Goal: Use online tool/utility: Use online tool/utility

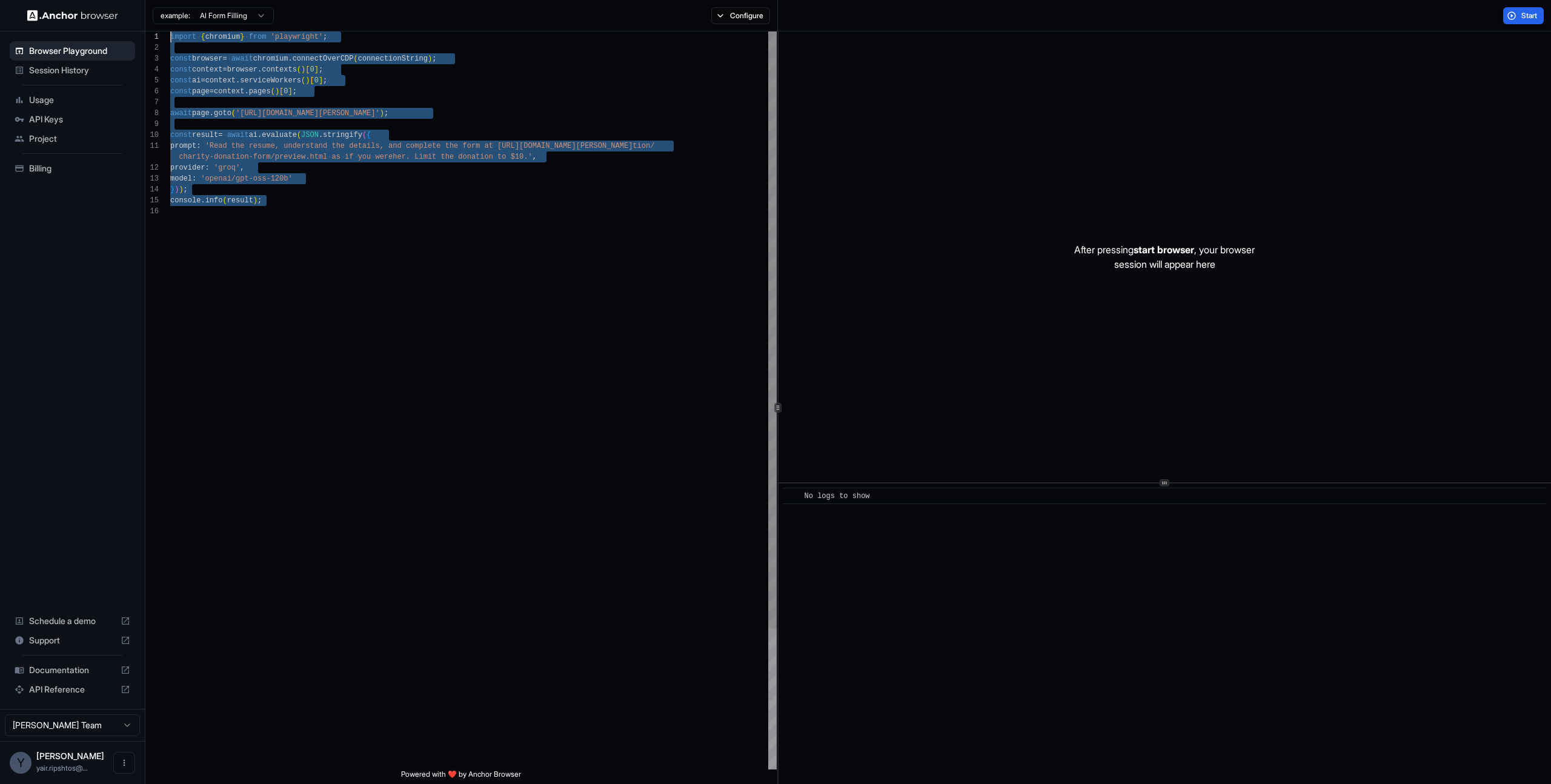
drag, startPoint x: 264, startPoint y: 215, endPoint x: 123, endPoint y: 28, distance: 234.2
click at [170, 32] on div "import { chromium } from 'playwright' ; const browser = await chromium . connec…" at bounding box center [473, 488] width 607 height 912
click at [321, 190] on div "import { chromium } from 'playwright' ; const browser = await chromium . connec…" at bounding box center [473, 488] width 607 height 912
drag, startPoint x: 325, startPoint y: 212, endPoint x: 127, endPoint y: 16, distance: 278.6
click at [170, 32] on div "import { chromium } from 'playwright' ; const browser = await chromium . connec…" at bounding box center [473, 488] width 607 height 912
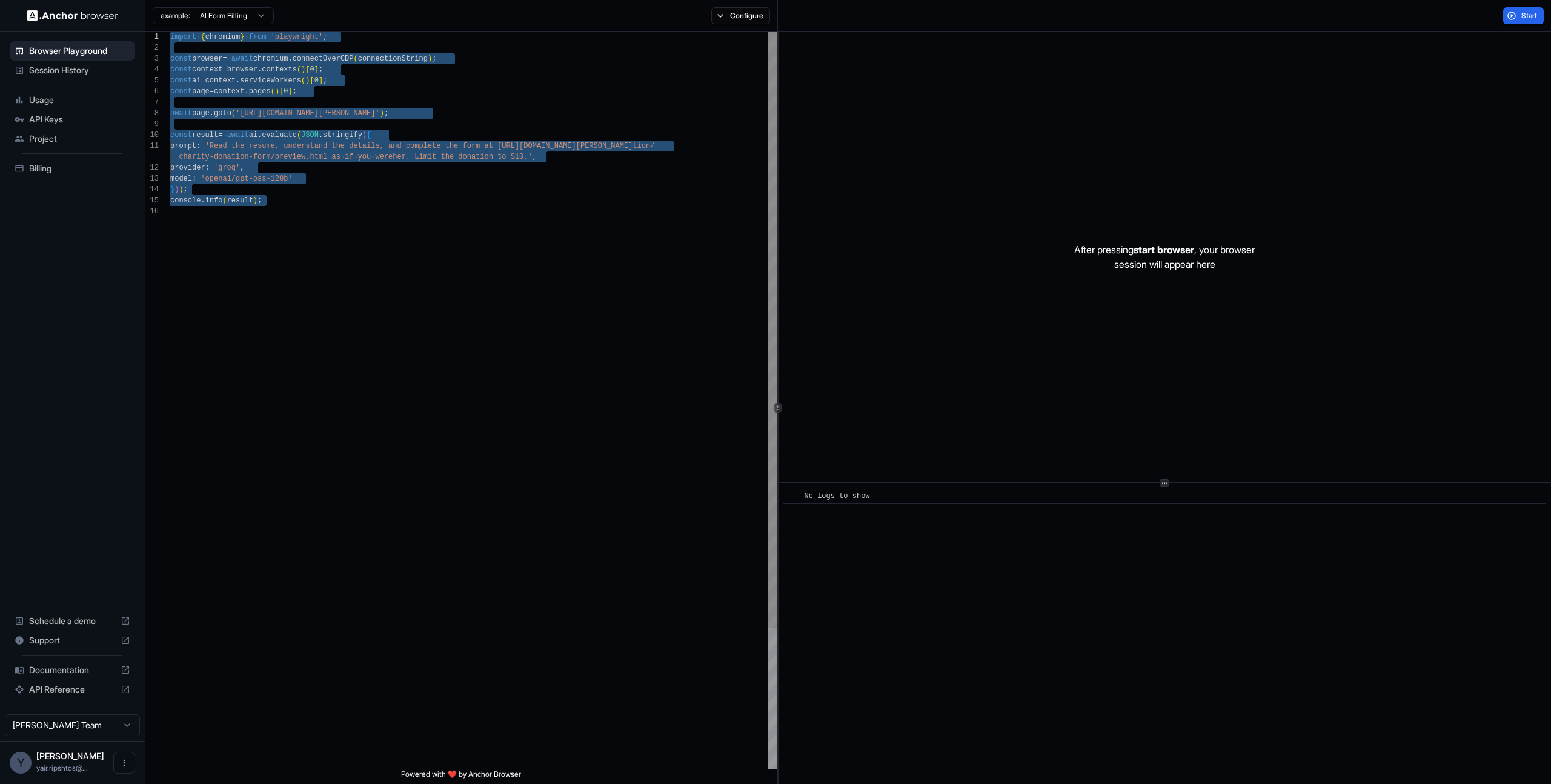
click at [344, 198] on div "import { chromium } from 'playwright' ; const browser = await chromium . connec…" at bounding box center [473, 488] width 607 height 912
drag, startPoint x: 322, startPoint y: 264, endPoint x: 173, endPoint y: 42, distance: 267.4
click at [173, 42] on div "import { chromium } from 'playwright' ; const browser = await chromium . connec…" at bounding box center [473, 488] width 607 height 912
click at [335, 250] on div "import { chromium } from 'playwright' ; const browser = await chromium . connec…" at bounding box center [473, 488] width 607 height 912
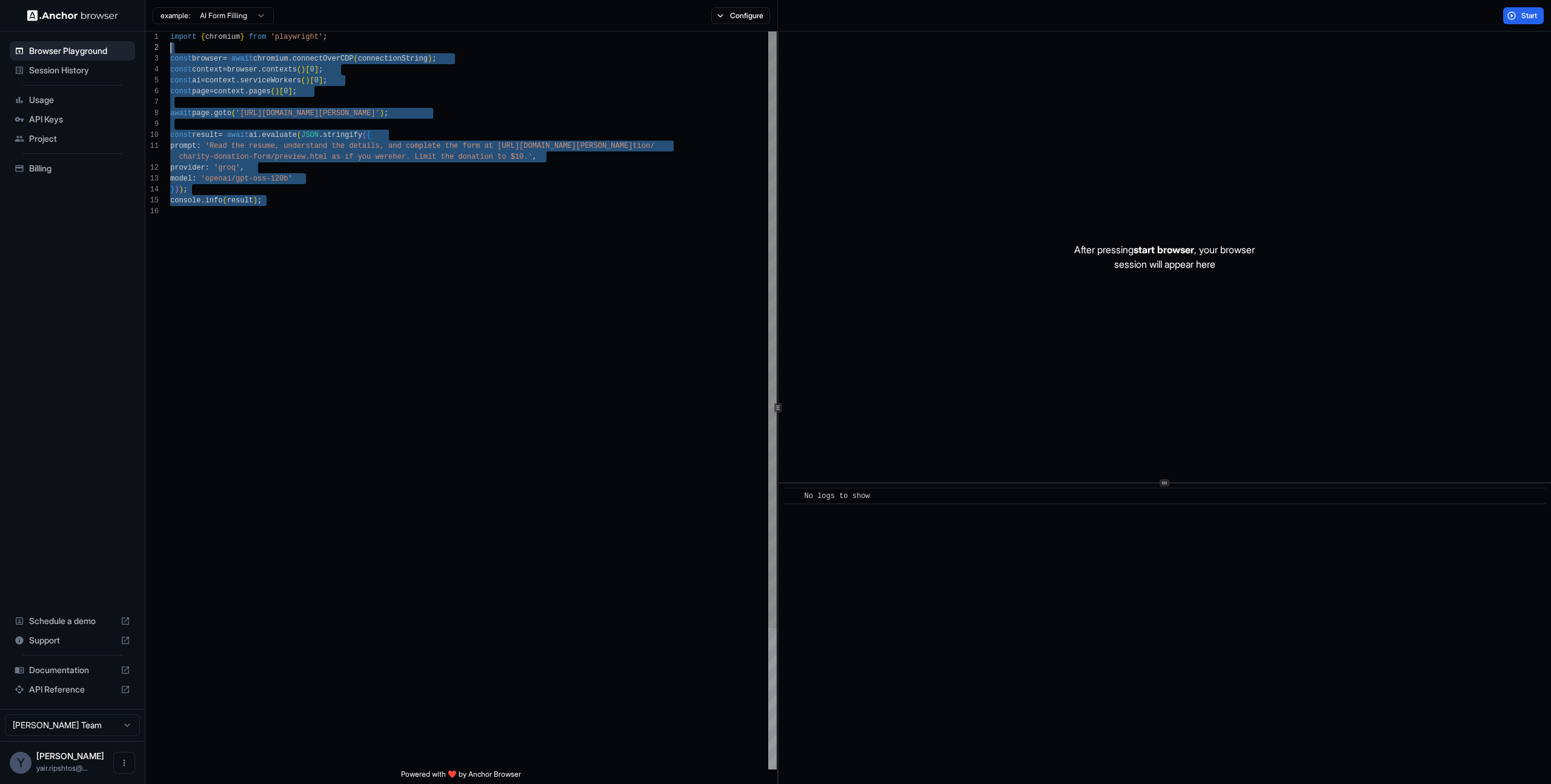
drag, startPoint x: 280, startPoint y: 225, endPoint x: 161, endPoint y: 42, distance: 218.3
click at [170, 42] on div "import { chromium } from 'playwright' ; const browser = await chromium . connec…" at bounding box center [473, 488] width 607 height 912
type textarea "**********"
click at [348, 270] on div "import { chromium } from 'playwright' ; const browser = await chromium . connec…" at bounding box center [473, 488] width 607 height 912
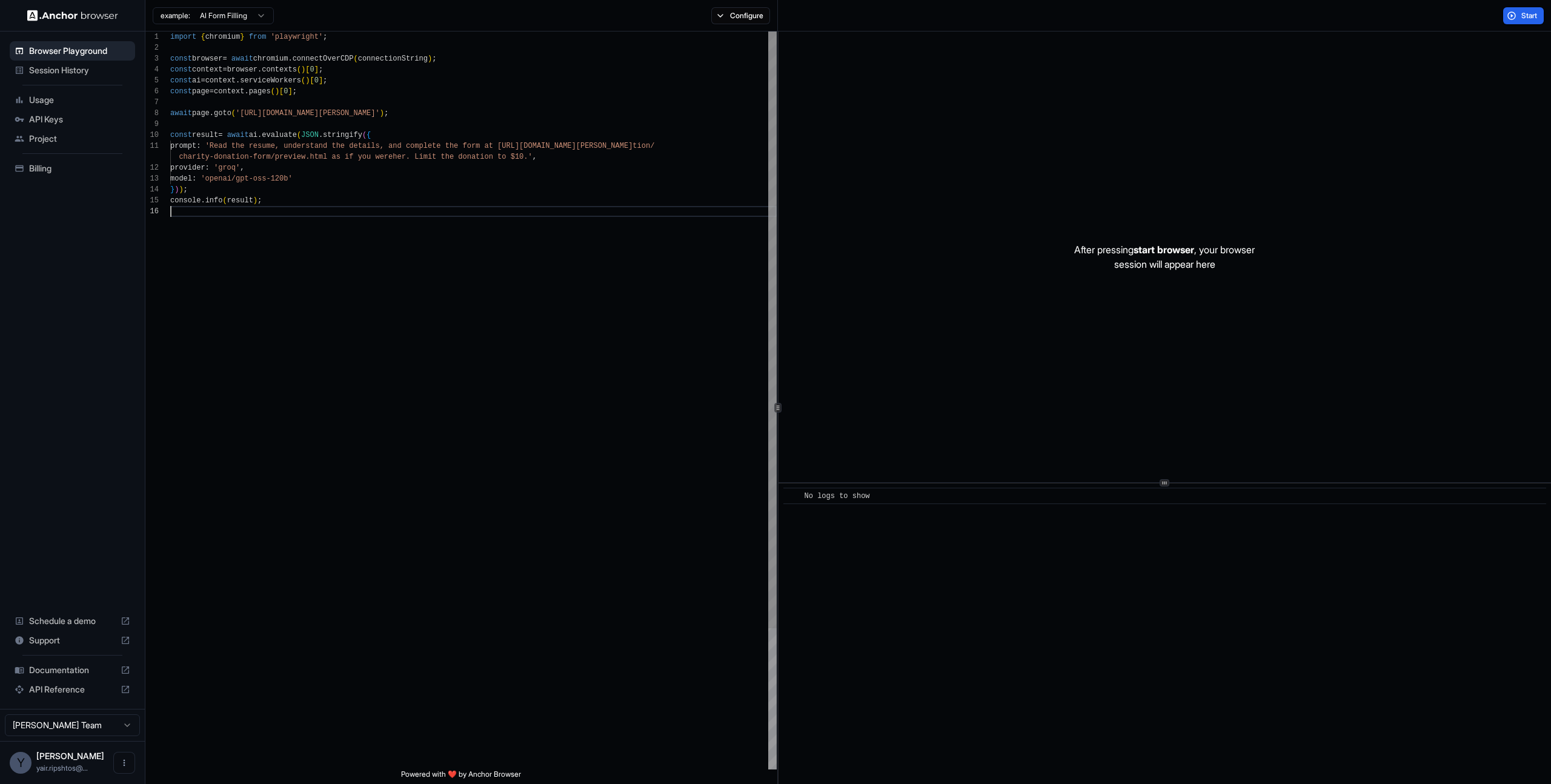
scroll to position [65, 0]
click at [474, 196] on div "import { chromium } from 'playwright' ; const browser = await chromium . connec…" at bounding box center [473, 488] width 607 height 912
click at [1538, 15] on button "Start" at bounding box center [1523, 15] width 40 height 17
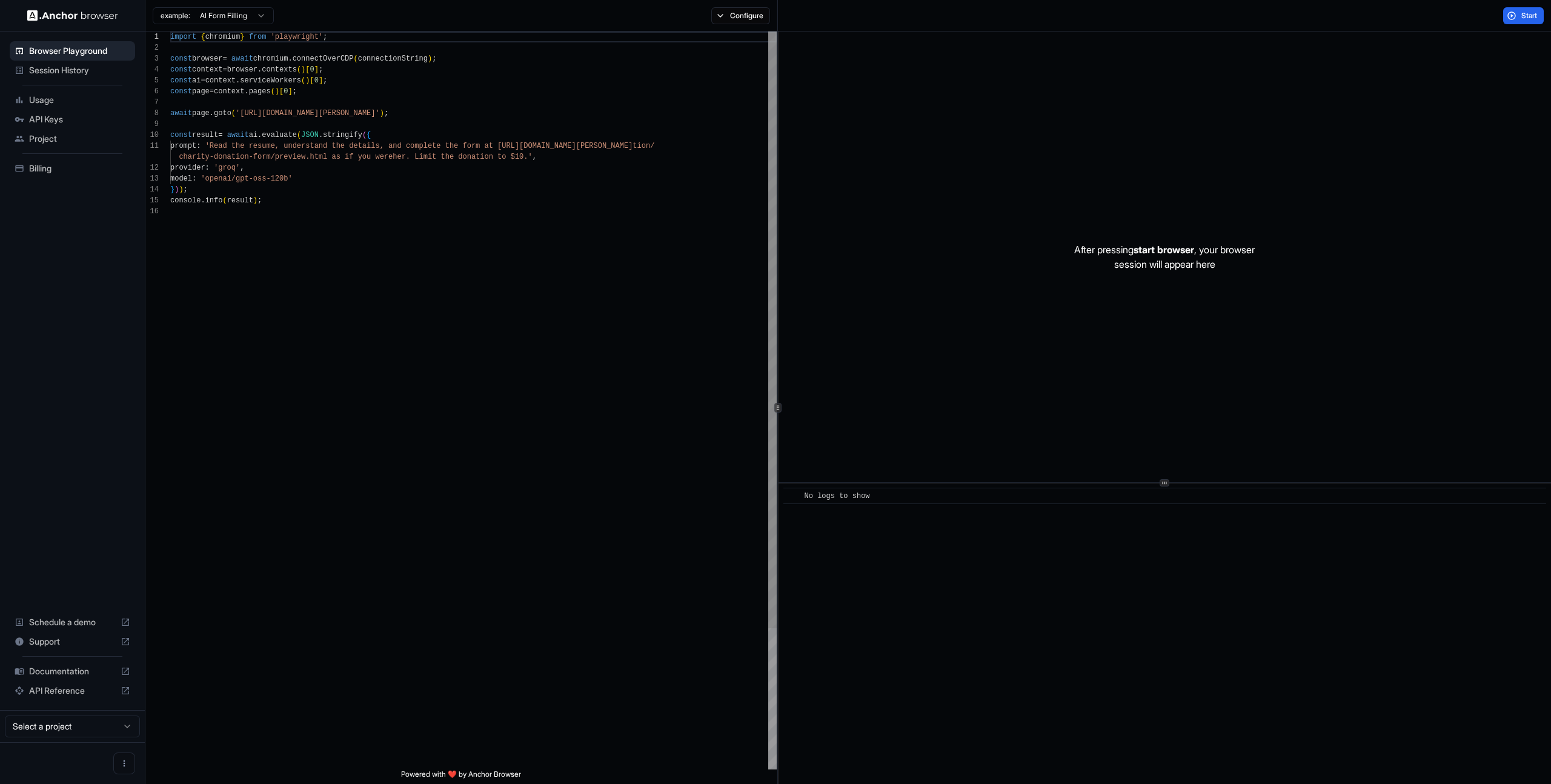
scroll to position [109, 0]
click at [1540, 14] on button "Start" at bounding box center [1523, 15] width 40 height 17
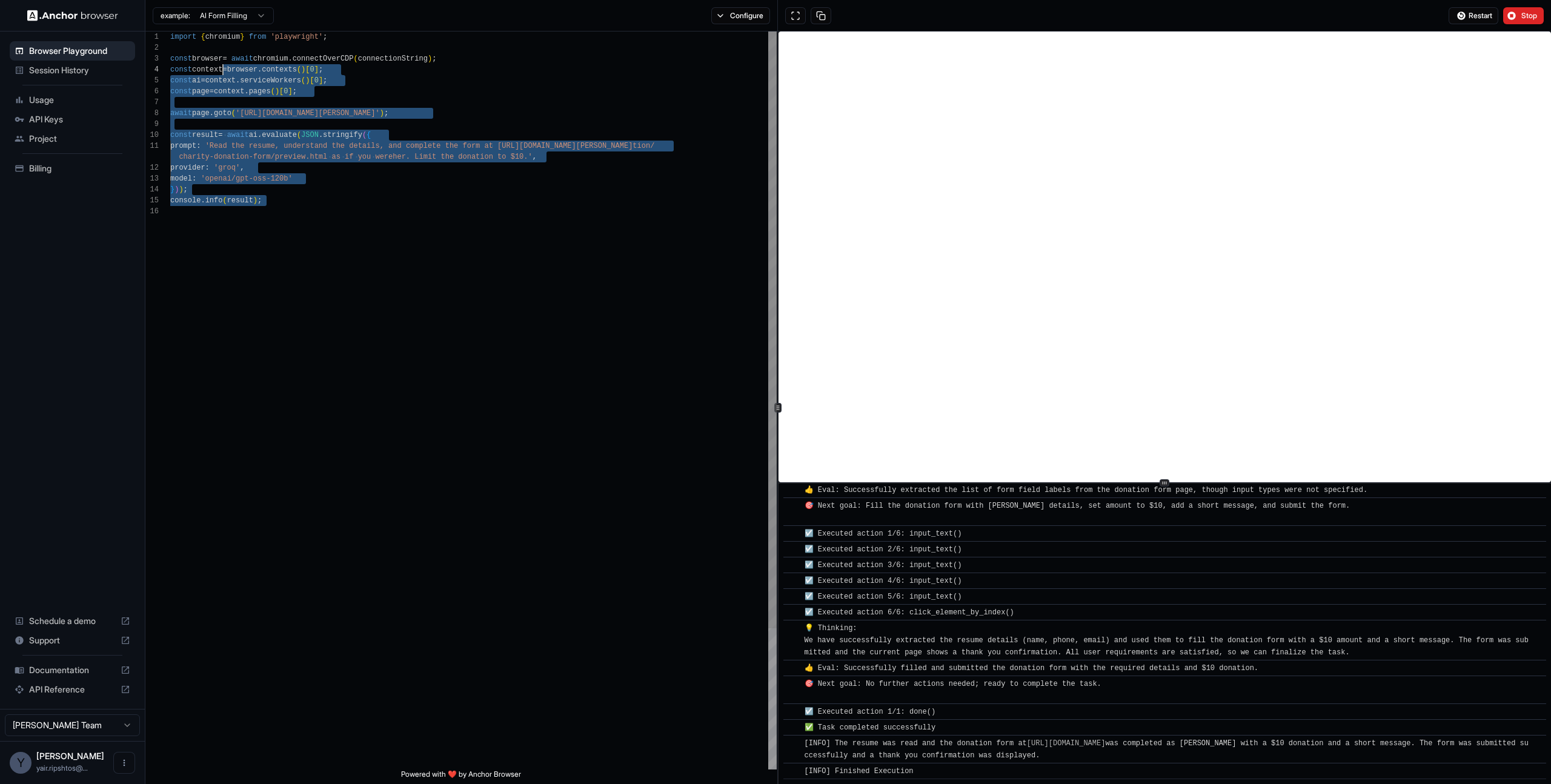
scroll to position [0, 0]
drag, startPoint x: 365, startPoint y: 231, endPoint x: 157, endPoint y: 15, distance: 299.9
click at [170, 32] on div "import { chromium } from 'playwright' ; const browser = await chromium . connec…" at bounding box center [473, 488] width 607 height 912
click at [297, 231] on div "import { chromium } from 'playwright' ; const browser = await chromium . connec…" at bounding box center [473, 488] width 607 height 912
drag, startPoint x: 323, startPoint y: 214, endPoint x: 157, endPoint y: 20, distance: 255.3
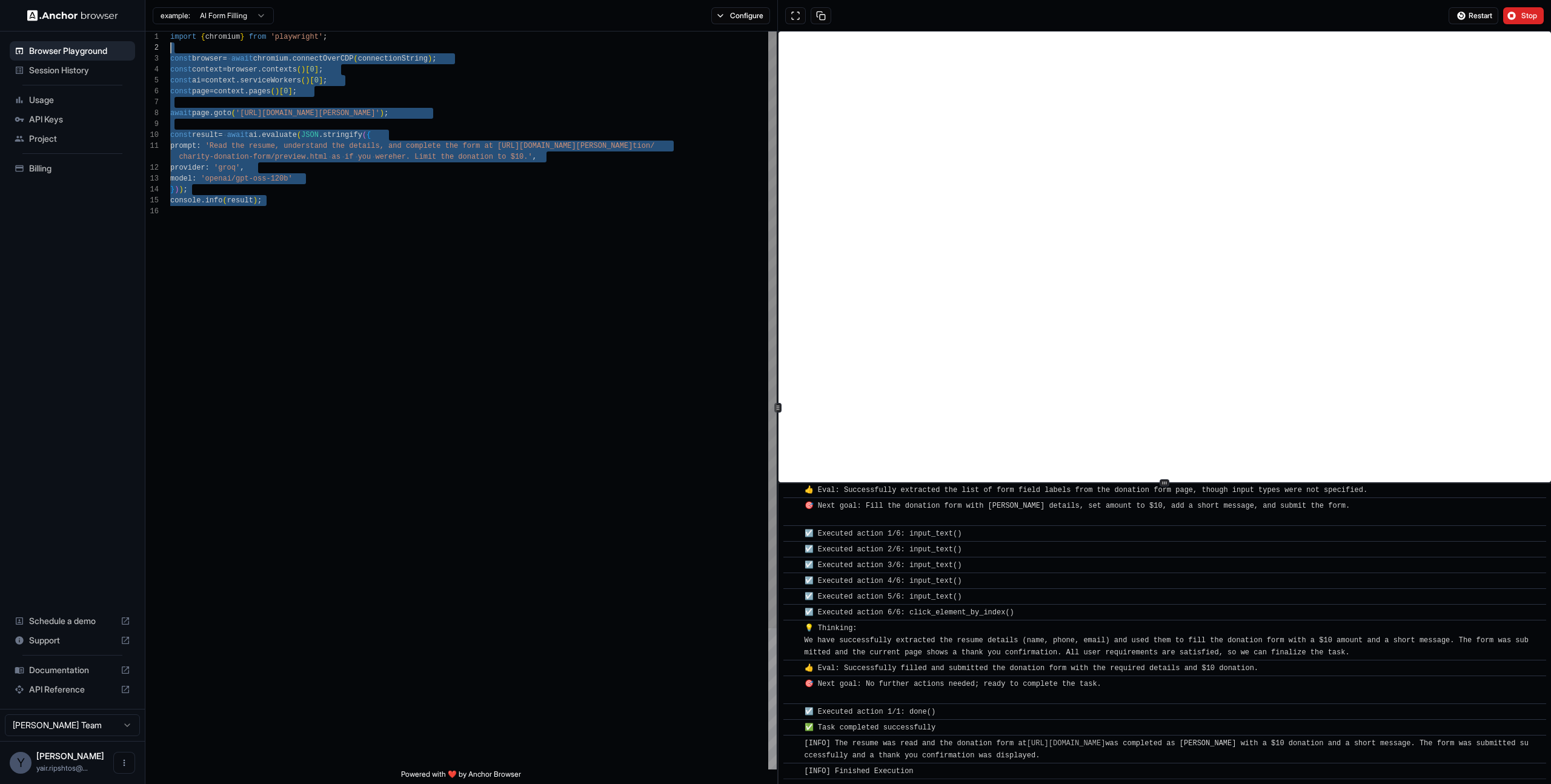
click at [170, 32] on div "import { chromium } from 'playwright' ; const browser = await chromium . connec…" at bounding box center [473, 488] width 607 height 912
type textarea "**********"
click at [368, 251] on div "import { chromium } from 'playwright' ; const browser = await chromium . connec…" at bounding box center [473, 488] width 607 height 912
